Goal: Check status: Check status

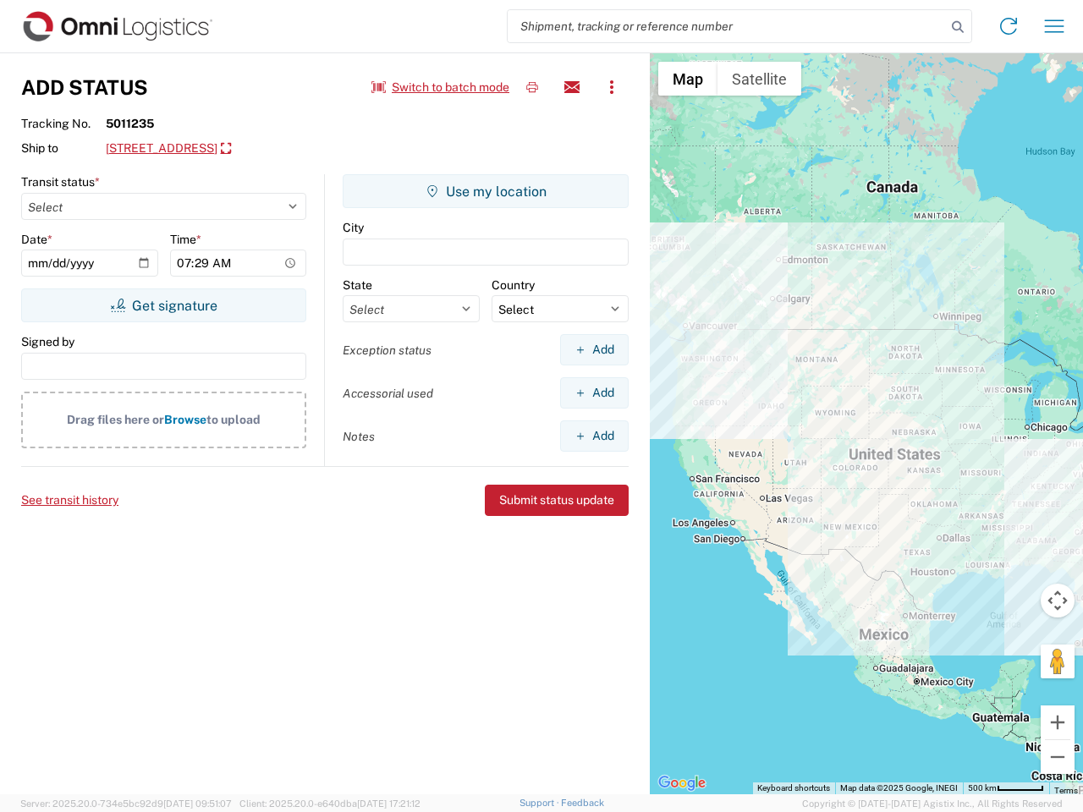
click at [727, 26] on input "search" at bounding box center [727, 26] width 438 height 32
click at [958, 27] on icon at bounding box center [958, 27] width 24 height 24
click at [1009, 26] on icon at bounding box center [1008, 26] width 27 height 27
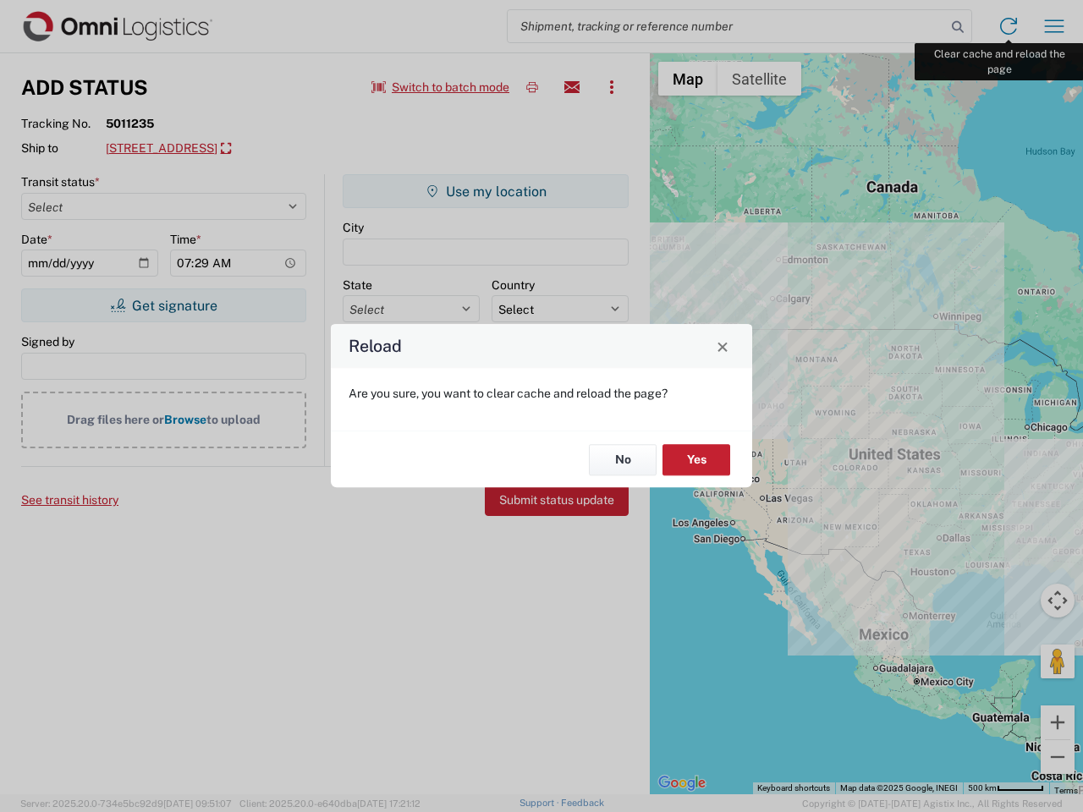
click at [1054, 26] on div "Reload Are you sure, you want to clear cache and reload the page? No Yes" at bounding box center [541, 406] width 1083 height 812
click at [441, 87] on div "Reload Are you sure, you want to clear cache and reload the page? No Yes" at bounding box center [541, 406] width 1083 height 812
click at [532, 87] on div "Reload Are you sure, you want to clear cache and reload the page? No Yes" at bounding box center [541, 406] width 1083 height 812
click at [572, 87] on div "Reload Are you sure, you want to clear cache and reload the page? No Yes" at bounding box center [541, 406] width 1083 height 812
click at [612, 87] on div "Reload Are you sure, you want to clear cache and reload the page? No Yes" at bounding box center [541, 406] width 1083 height 812
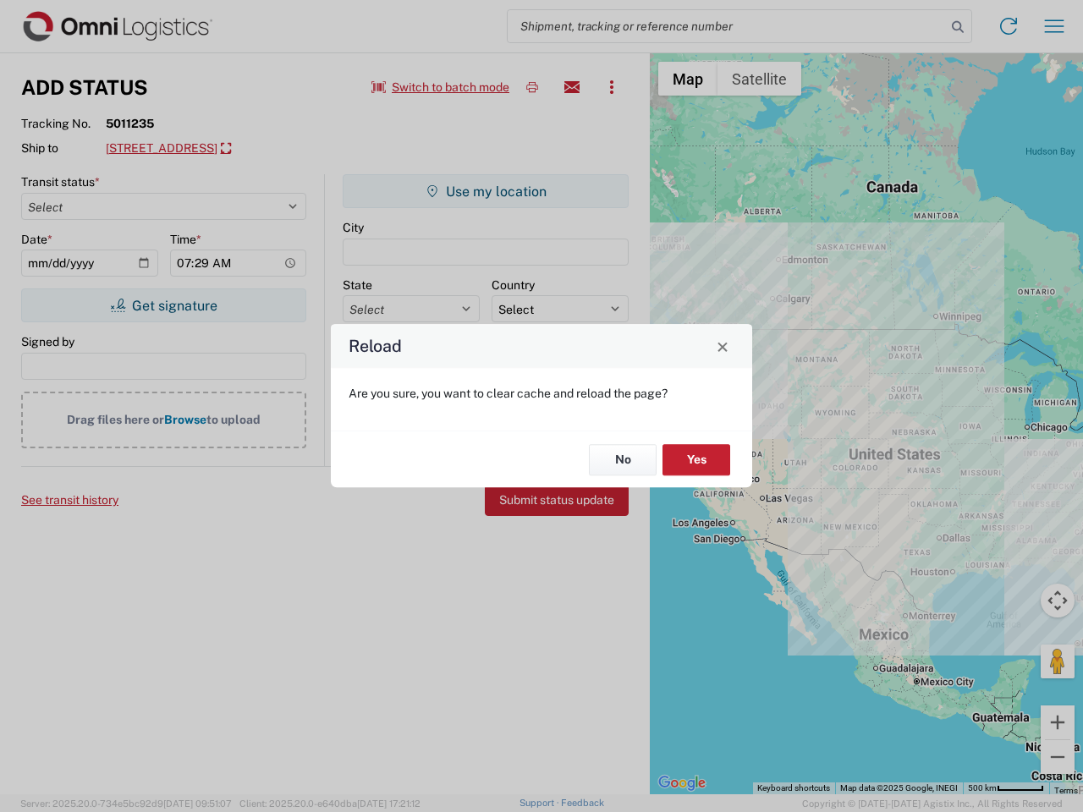
click at [261, 149] on div "Reload Are you sure, you want to clear cache and reload the page? No Yes" at bounding box center [541, 406] width 1083 height 812
click at [163, 305] on div "Reload Are you sure, you want to clear cache and reload the page? No Yes" at bounding box center [541, 406] width 1083 height 812
